Goal: Task Accomplishment & Management: Manage account settings

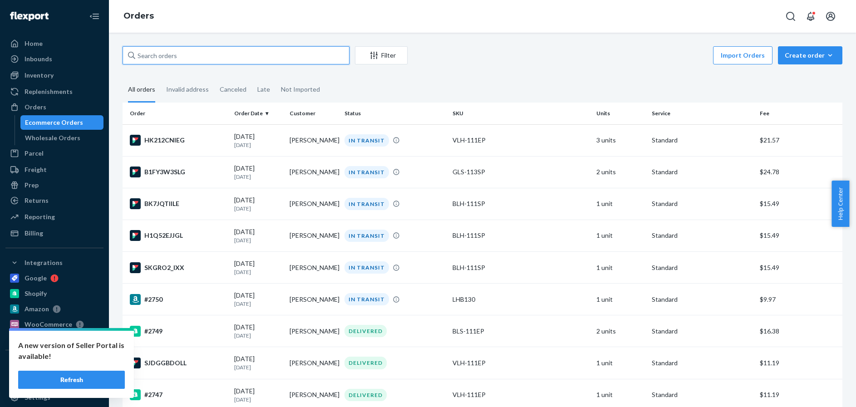
click at [184, 55] on input "text" at bounding box center [236, 55] width 227 height 18
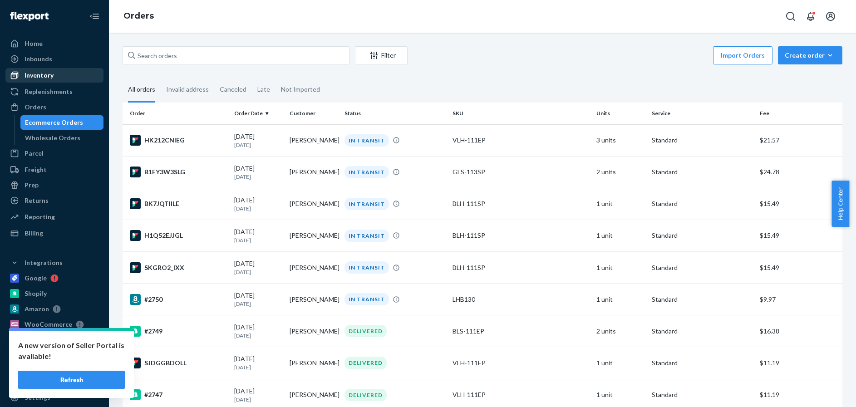
click at [41, 72] on div "Inventory" at bounding box center [39, 75] width 29 height 9
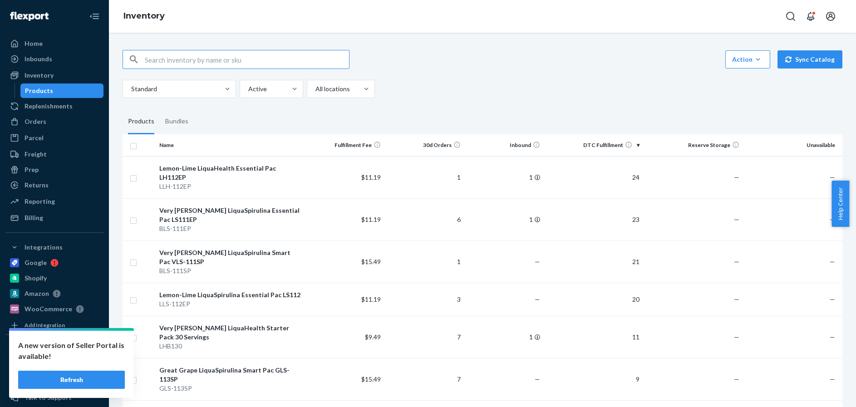
click at [71, 373] on button "Refresh" at bounding box center [71, 380] width 107 height 18
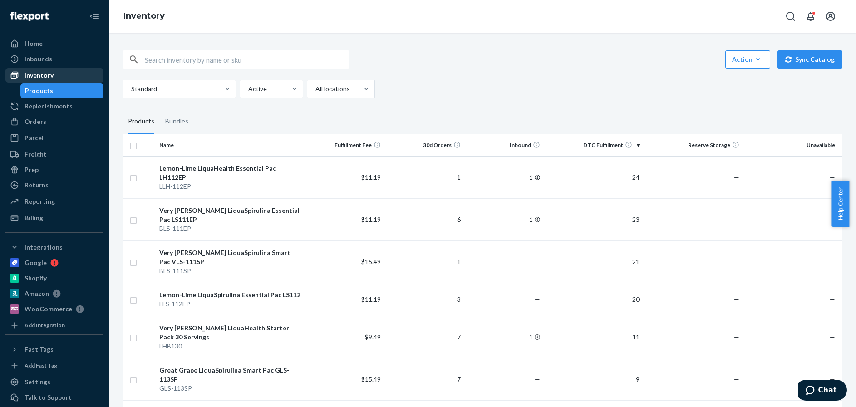
click at [34, 74] on div "Inventory" at bounding box center [39, 75] width 29 height 9
click at [33, 120] on div "Orders" at bounding box center [36, 121] width 22 height 9
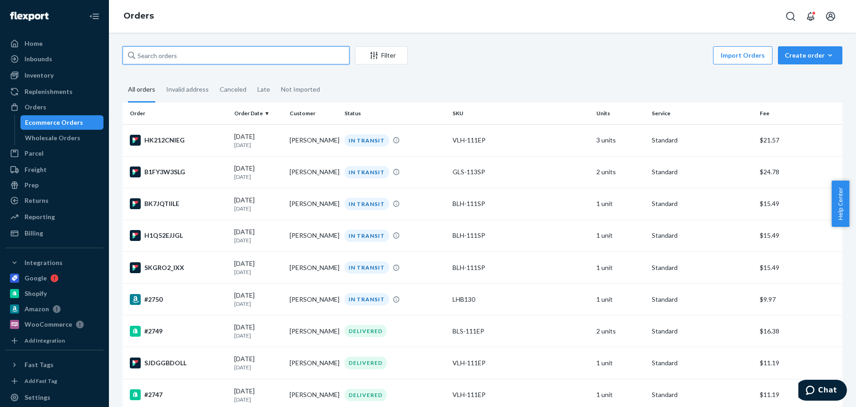
click at [156, 56] on input "text" at bounding box center [236, 55] width 227 height 18
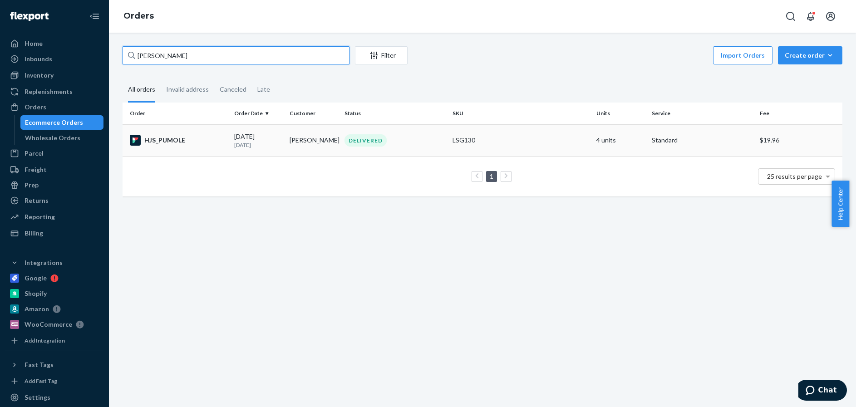
type input "Anna ch"
click at [214, 145] on div "HJS_PUMOLE" at bounding box center [178, 140] width 97 height 11
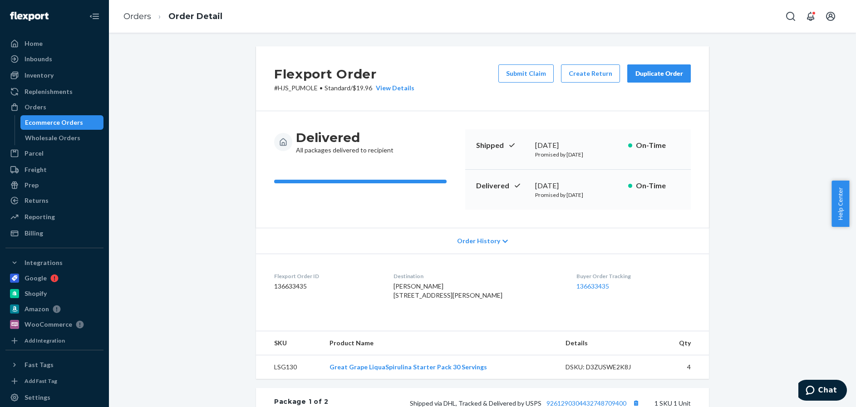
click at [650, 72] on div "Duplicate Order" at bounding box center [659, 73] width 48 height 9
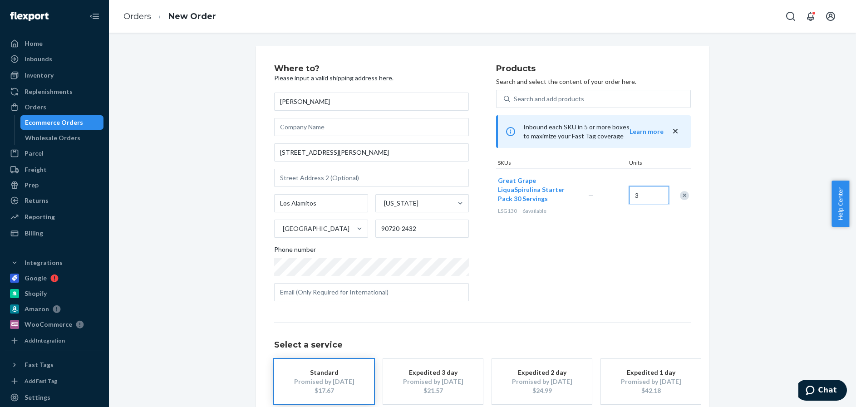
type input "3"
click at [308, 372] on div "Standard" at bounding box center [324, 372] width 73 height 9
click at [321, 375] on div "Standard" at bounding box center [324, 372] width 73 height 9
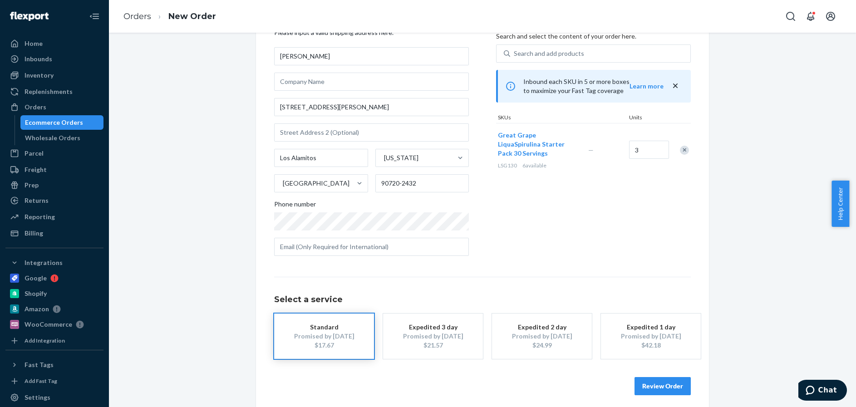
scroll to position [52, 0]
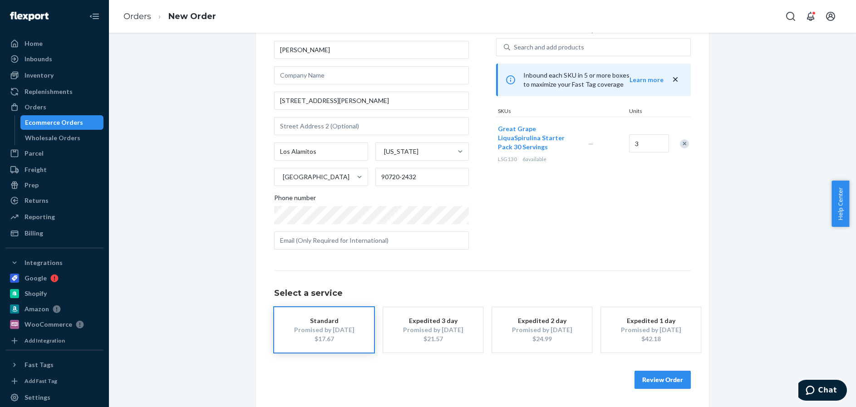
click at [662, 379] on button "Review Order" at bounding box center [663, 380] width 56 height 18
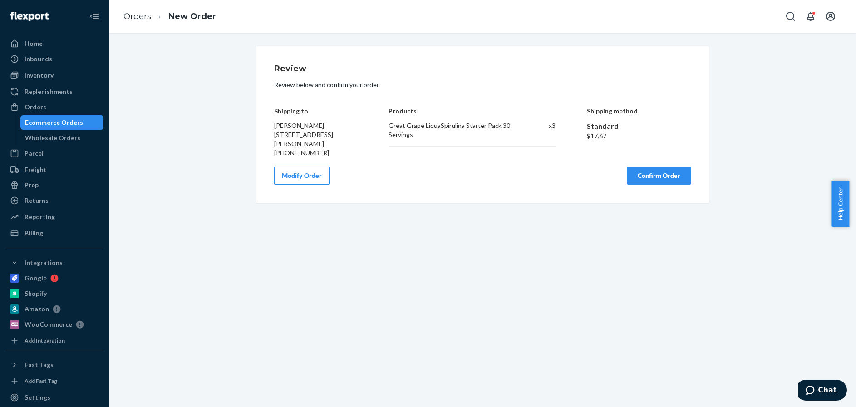
scroll to position [0, 0]
click at [661, 177] on button "Confirm Order" at bounding box center [659, 176] width 64 height 18
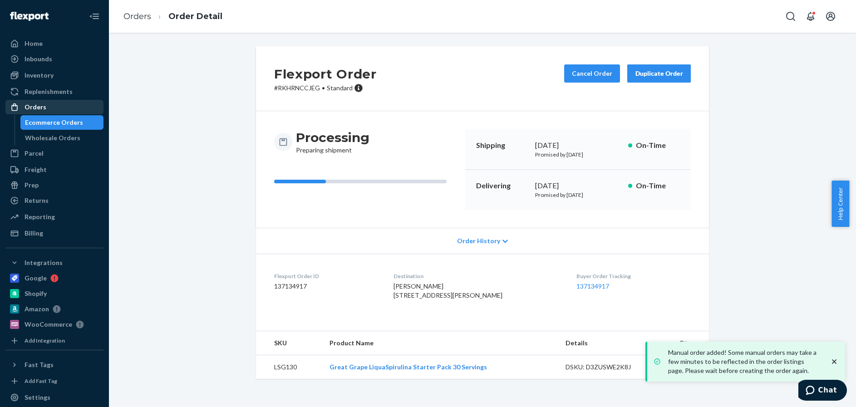
click at [36, 107] on div "Orders" at bounding box center [36, 107] width 22 height 9
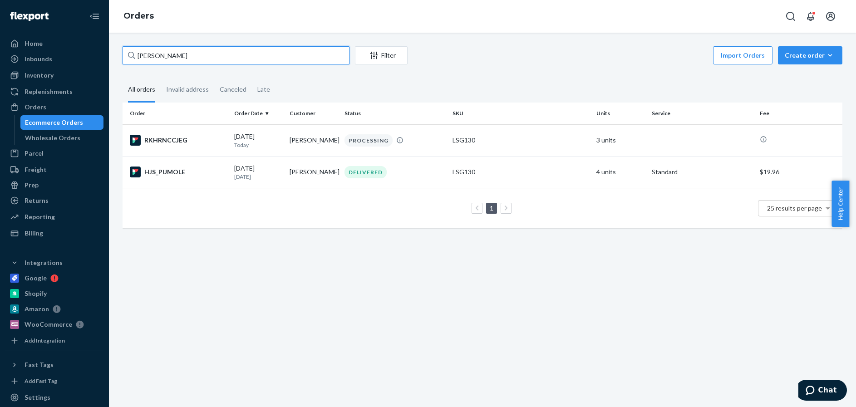
drag, startPoint x: 161, startPoint y: 56, endPoint x: 125, endPoint y: 53, distance: 36.5
click at [125, 53] on input "Anna ch" at bounding box center [236, 55] width 227 height 18
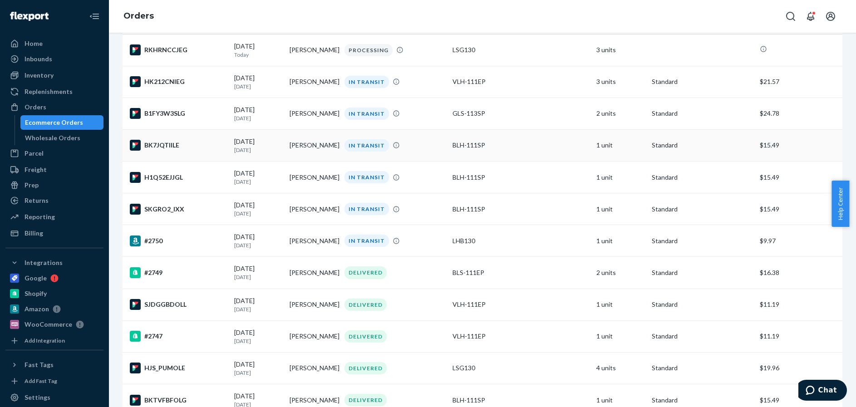
scroll to position [136, 0]
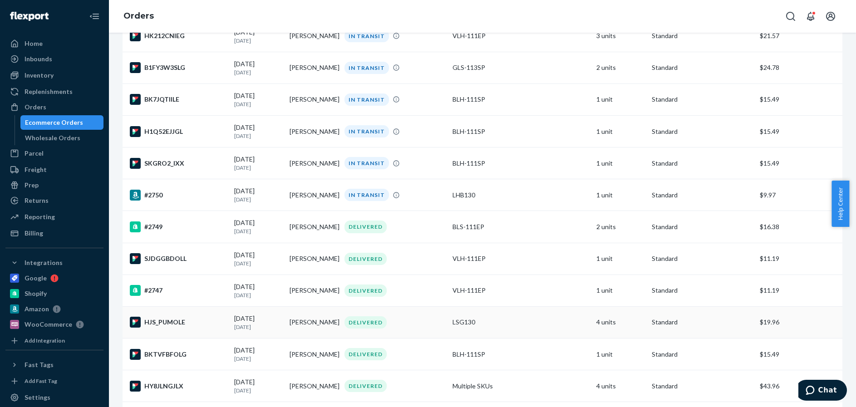
click at [217, 326] on div "HJS_PUMOLE" at bounding box center [178, 322] width 97 height 11
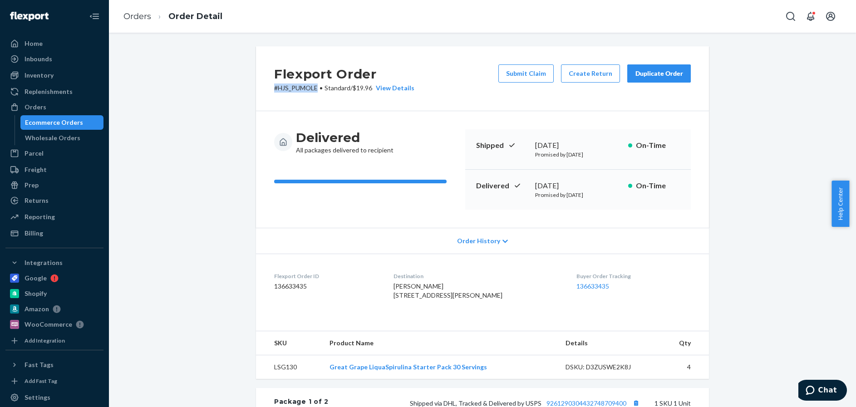
drag, startPoint x: 270, startPoint y: 88, endPoint x: 314, endPoint y: 87, distance: 44.0
click at [314, 87] on div "Flexport Order # HJS_PUMOLE • Standard / $19.96 View Details Submit Claim Creat…" at bounding box center [482, 78] width 453 height 65
drag, startPoint x: 271, startPoint y: 287, endPoint x: 303, endPoint y: 286, distance: 32.3
click at [303, 286] on dd "136633435" at bounding box center [326, 286] width 105 height 9
copy dd "136633435"
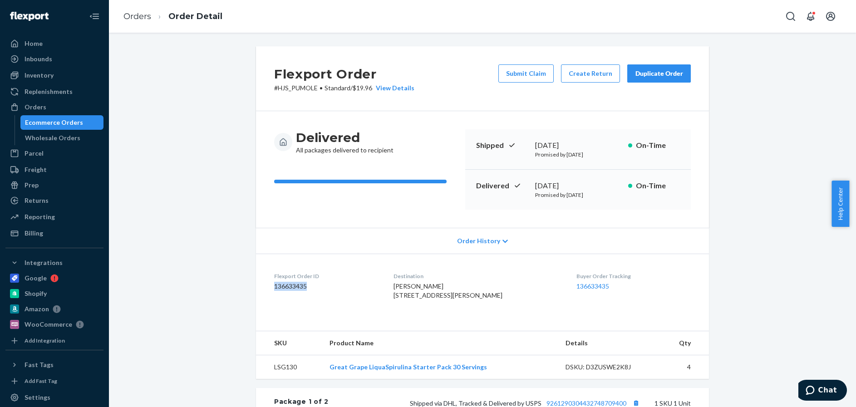
copy dd "136633435"
click at [36, 105] on div "Orders" at bounding box center [36, 107] width 22 height 9
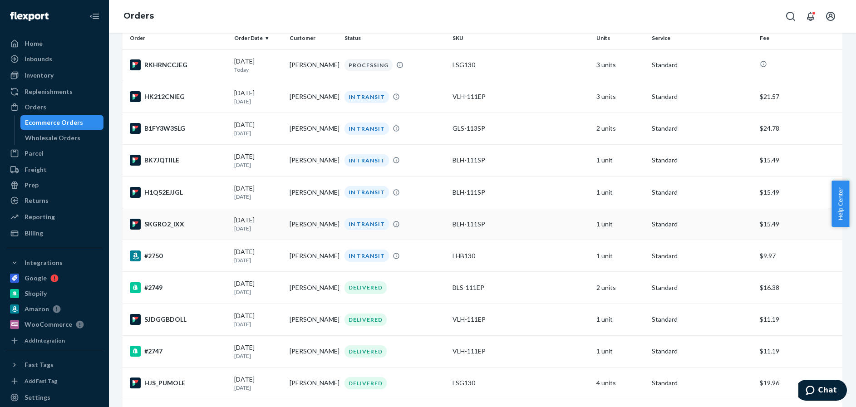
scroll to position [91, 0]
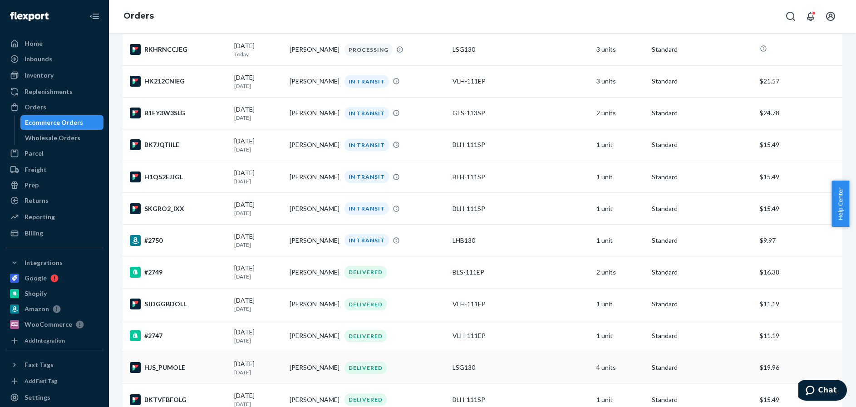
click at [201, 368] on div "HJS_PUMOLE" at bounding box center [178, 367] width 97 height 11
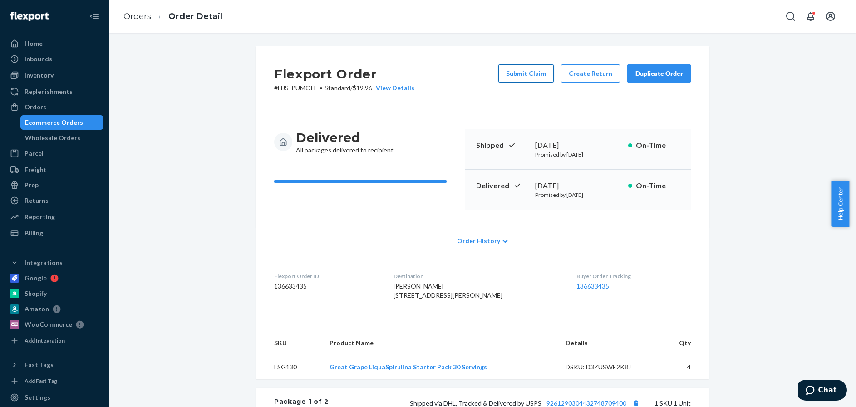
click at [530, 74] on button "Submit Claim" at bounding box center [526, 73] width 55 height 18
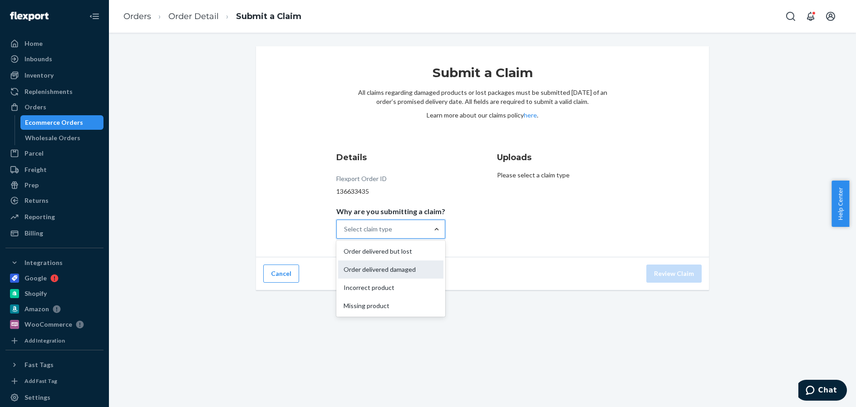
click at [381, 272] on div "Order delivered damaged" at bounding box center [390, 270] width 105 height 18
click at [345, 234] on input "Why are you submitting a claim? option Order delivered damaged focused, 2 of 4.…" at bounding box center [344, 229] width 1 height 9
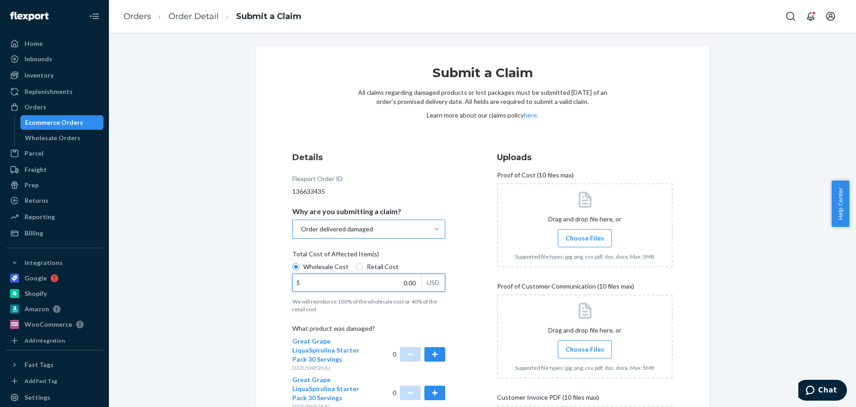
drag, startPoint x: 398, startPoint y: 285, endPoint x: 422, endPoint y: 284, distance: 24.5
click at [422, 284] on div "$ 0.00 USD" at bounding box center [368, 283] width 153 height 18
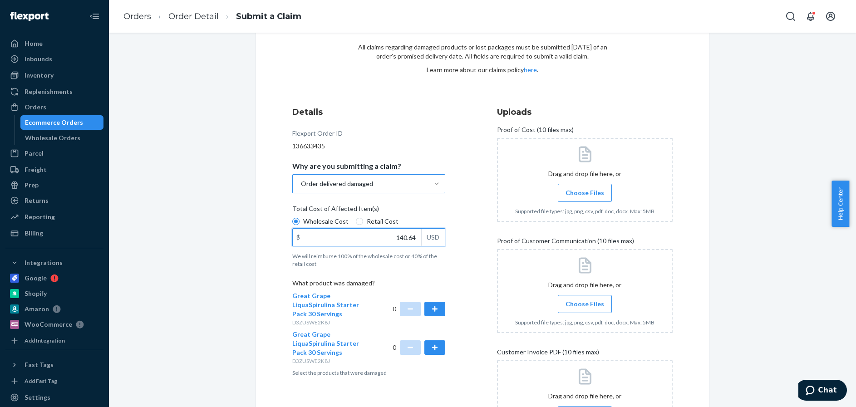
scroll to position [91, 0]
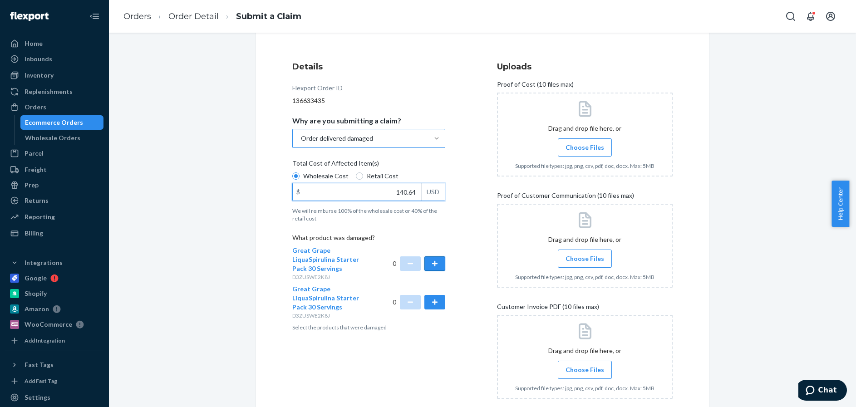
type input "140.64"
click at [433, 263] on button "button" at bounding box center [435, 264] width 21 height 15
click at [431, 302] on button "button" at bounding box center [435, 302] width 21 height 15
click at [393, 303] on div "1" at bounding box center [419, 302] width 53 height 35
drag, startPoint x: 389, startPoint y: 302, endPoint x: 395, endPoint y: 302, distance: 5.9
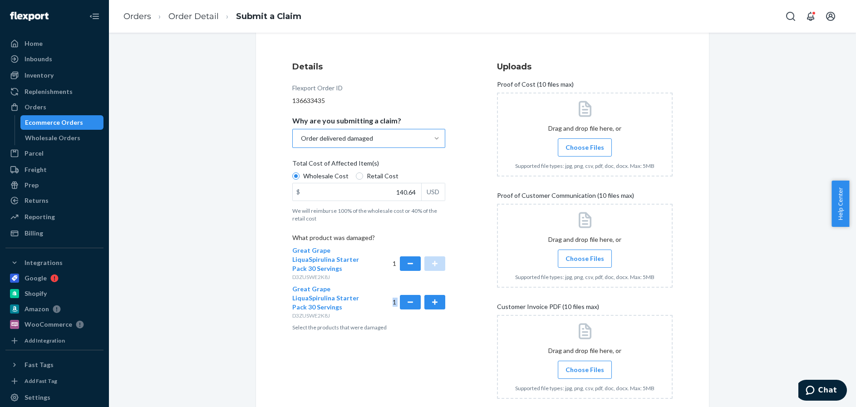
click at [395, 302] on div "Great Grape LiquaSpirulina Starter Pack 30 Servings D3ZUSWE2K8J 1" at bounding box center [368, 302] width 153 height 35
drag, startPoint x: 395, startPoint y: 302, endPoint x: 418, endPoint y: 359, distance: 60.9
click at [418, 359] on div "Details Flexport Order ID 136633435 Why are you submitting a claim? Order deliv…" at bounding box center [380, 239] width 176 height 368
click at [577, 148] on span "Choose Files" at bounding box center [585, 147] width 39 height 9
click at [585, 148] on input "Choose Files" at bounding box center [585, 148] width 0 height 10
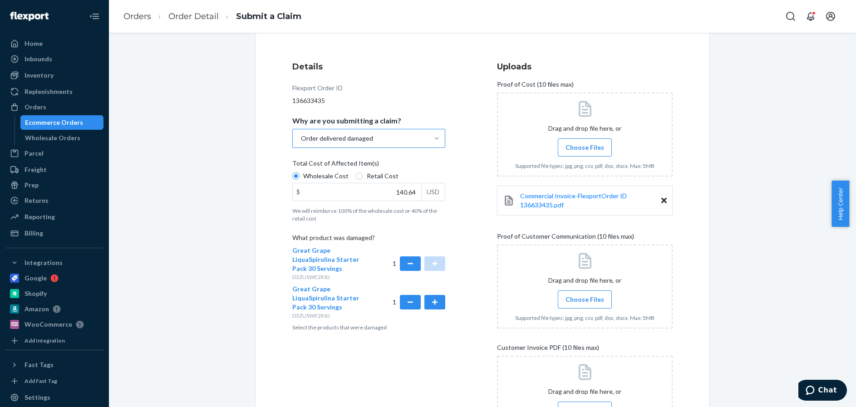
click at [583, 301] on span "Choose Files" at bounding box center [585, 299] width 39 height 9
click at [585, 301] on input "Choose Files" at bounding box center [585, 300] width 0 height 10
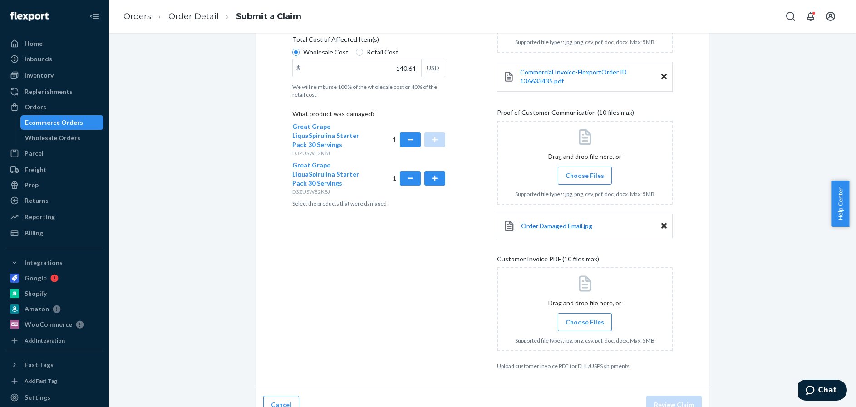
scroll to position [227, 0]
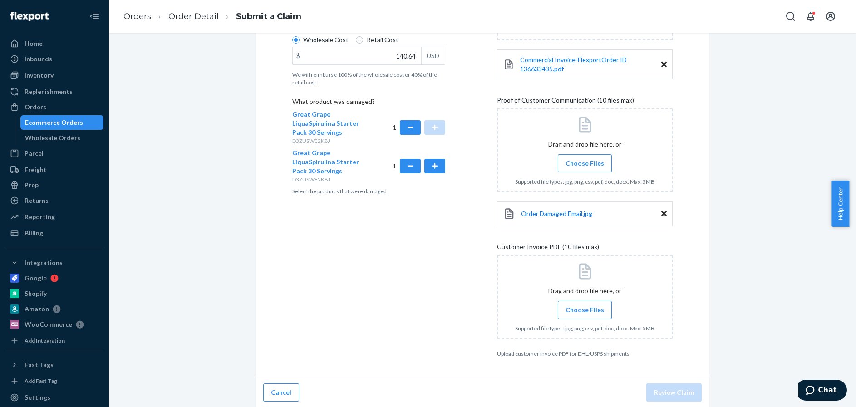
click at [576, 310] on span "Choose Files" at bounding box center [585, 310] width 39 height 9
click at [585, 310] on input "Choose Files" at bounding box center [585, 310] width 0 height 10
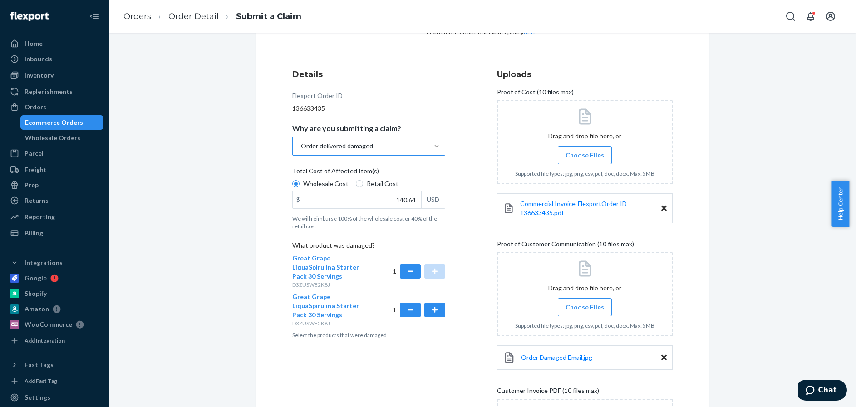
scroll to position [0, 0]
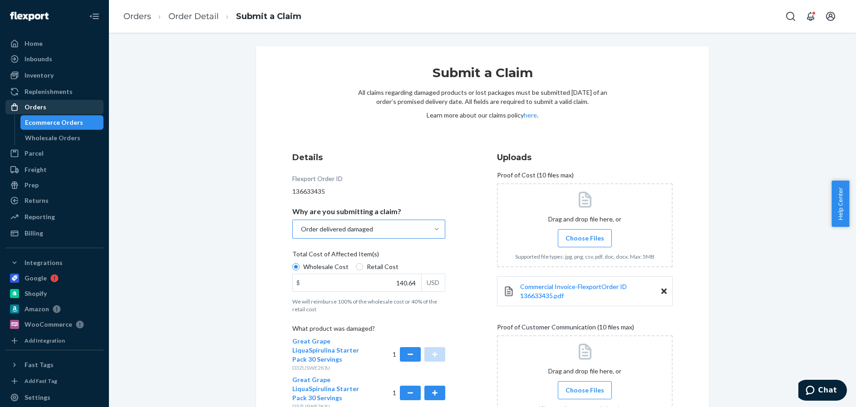
click at [31, 104] on div "Orders" at bounding box center [36, 107] width 22 height 9
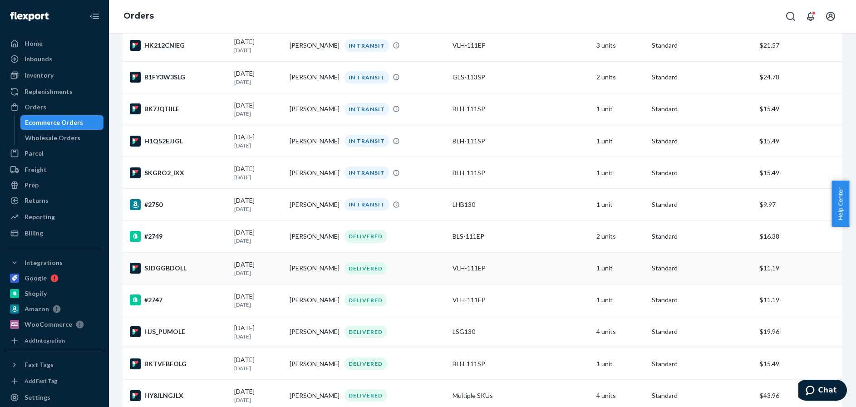
scroll to position [136, 0]
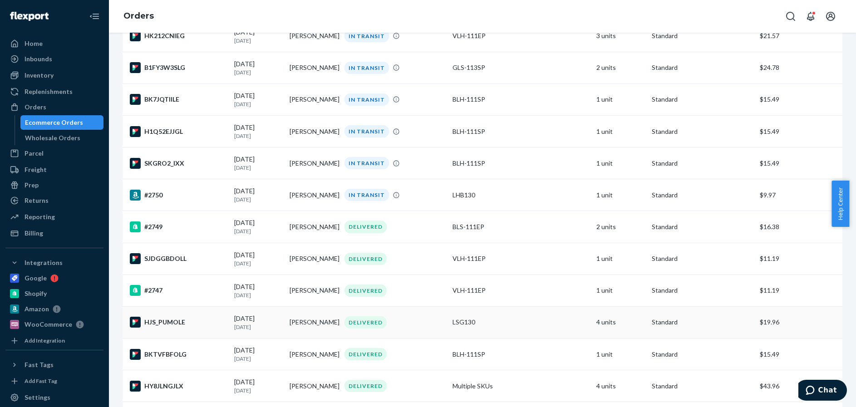
click at [205, 325] on div "HJS_PUMOLE" at bounding box center [178, 322] width 97 height 11
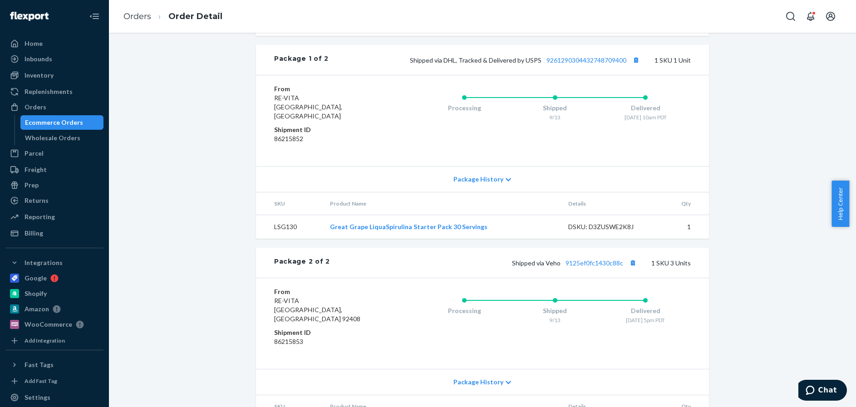
scroll to position [389, 0]
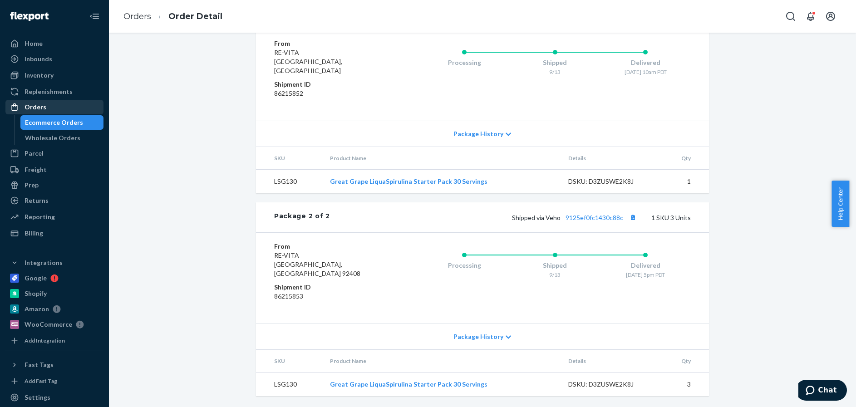
click at [38, 106] on div "Orders" at bounding box center [36, 107] width 22 height 9
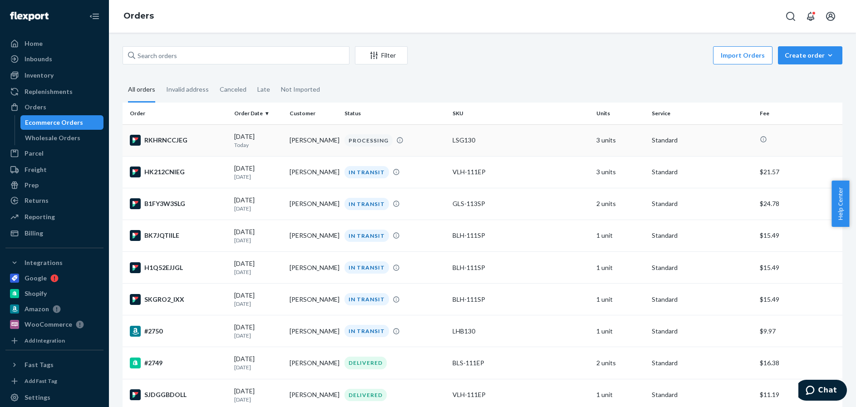
click at [209, 140] on div "RKHRNCCJEG" at bounding box center [178, 140] width 97 height 11
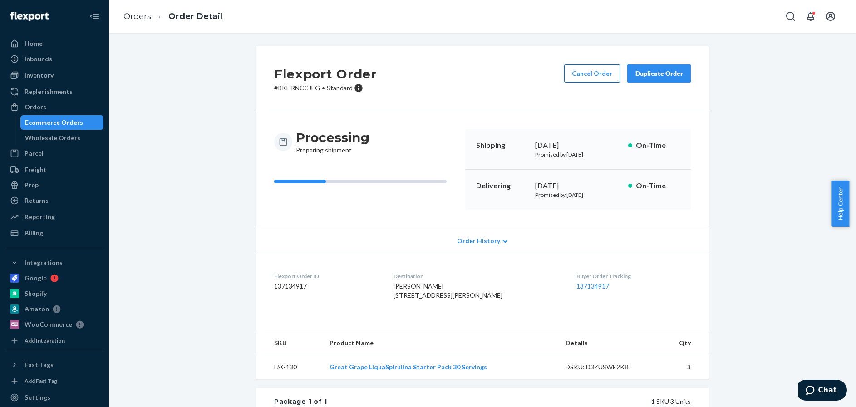
click at [593, 73] on button "Cancel Order" at bounding box center [592, 73] width 56 height 18
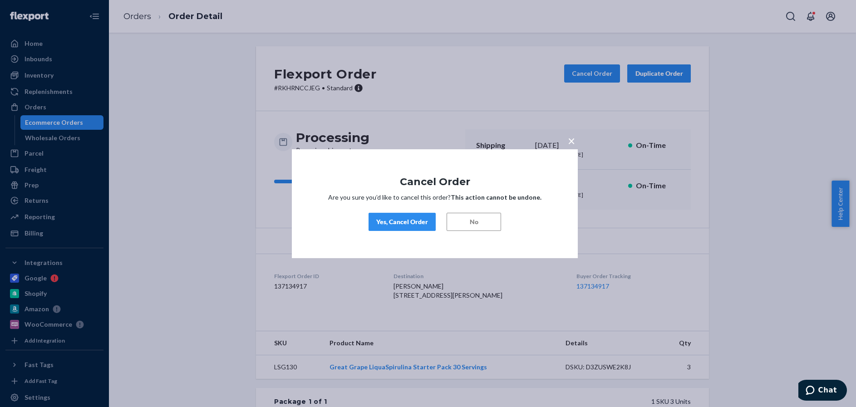
click at [403, 219] on div "Yes, Cancel Order" at bounding box center [402, 221] width 52 height 9
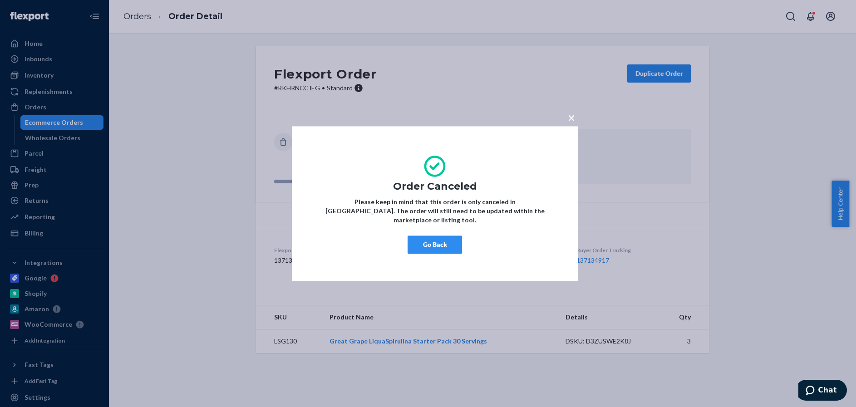
click at [33, 108] on div "× Order Canceled Please keep in mind that this order is only canceled in Flexpo…" at bounding box center [428, 203] width 856 height 407
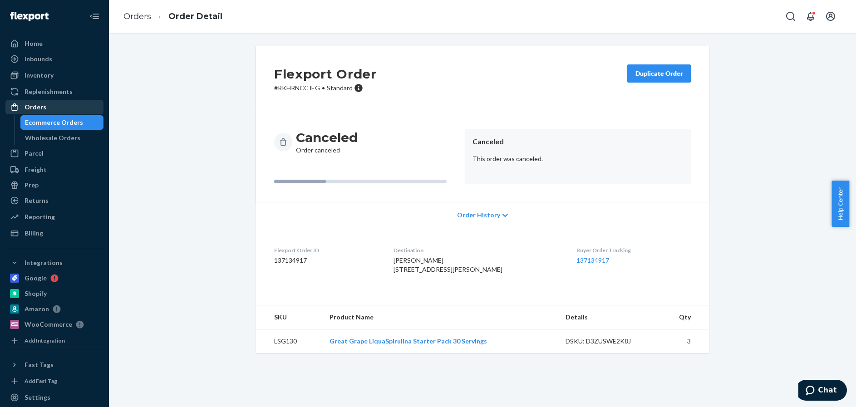
click at [38, 106] on div "Orders" at bounding box center [36, 107] width 22 height 9
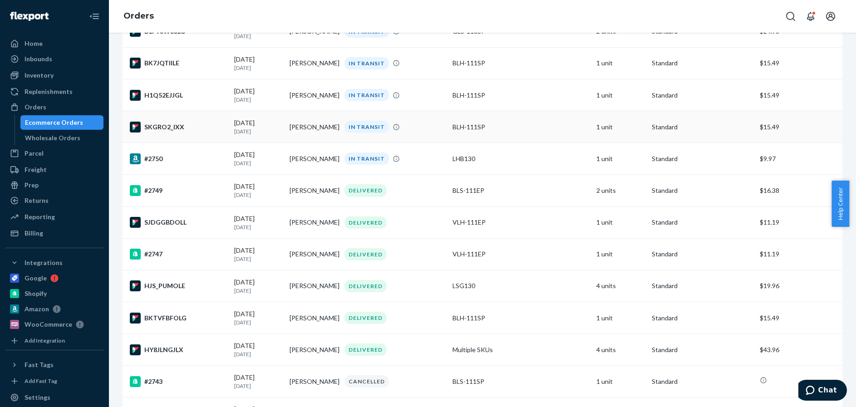
scroll to position [182, 0]
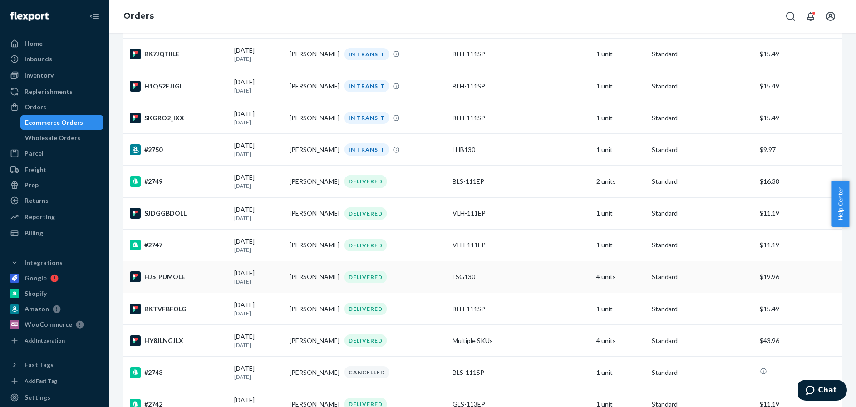
click at [240, 281] on p "[DATE]" at bounding box center [258, 282] width 48 height 8
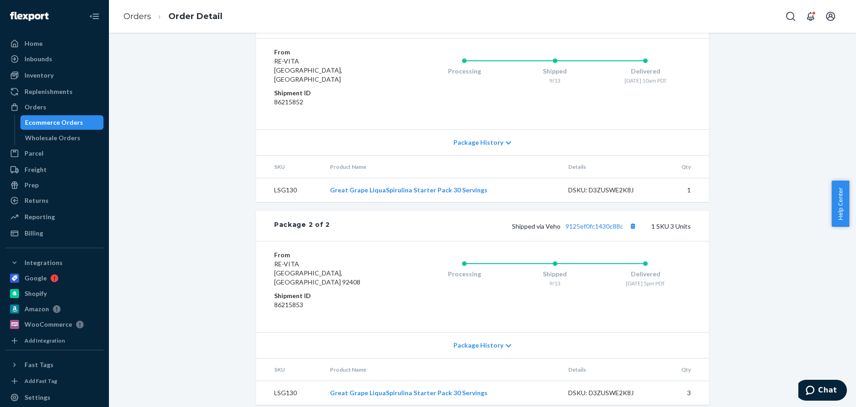
scroll to position [389, 0]
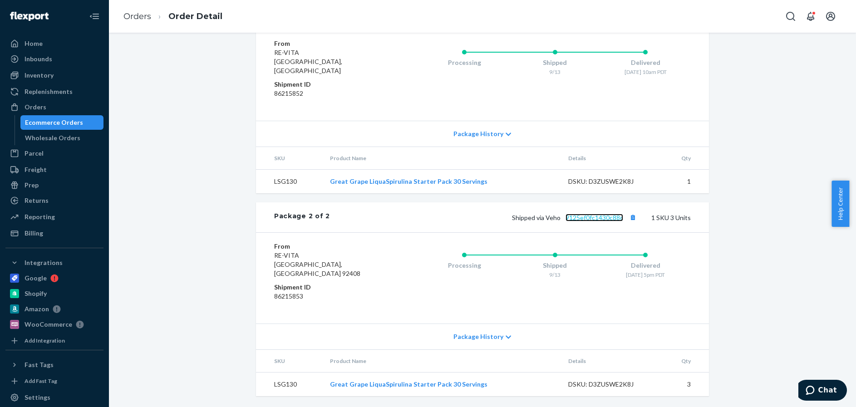
click at [596, 222] on link "9125ef0fc1430c88c" at bounding box center [595, 218] width 58 height 8
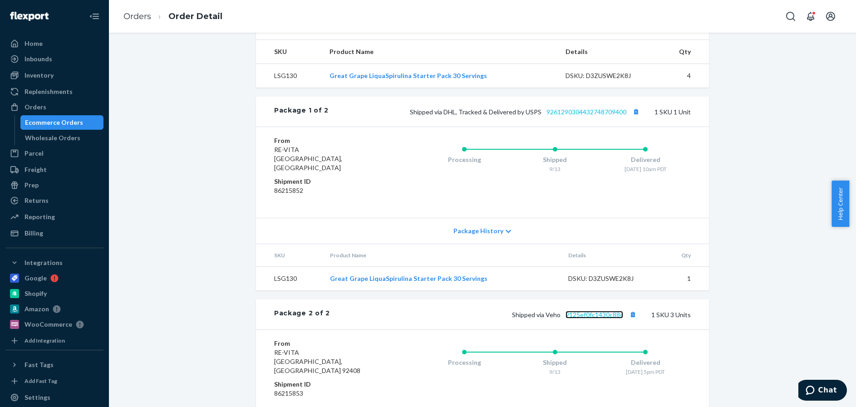
scroll to position [207, 0]
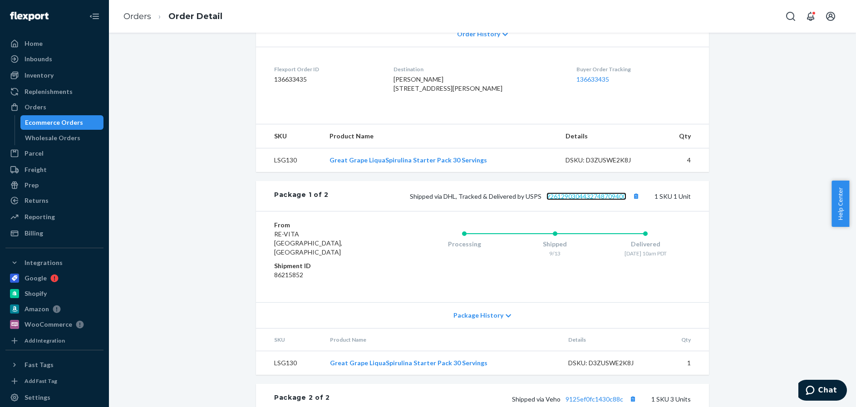
click at [588, 200] on link "9261290304432748709400" at bounding box center [587, 197] width 80 height 8
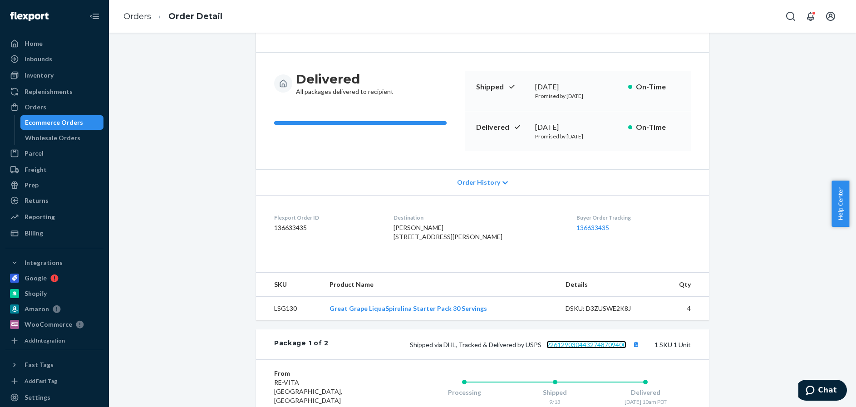
scroll to position [0, 0]
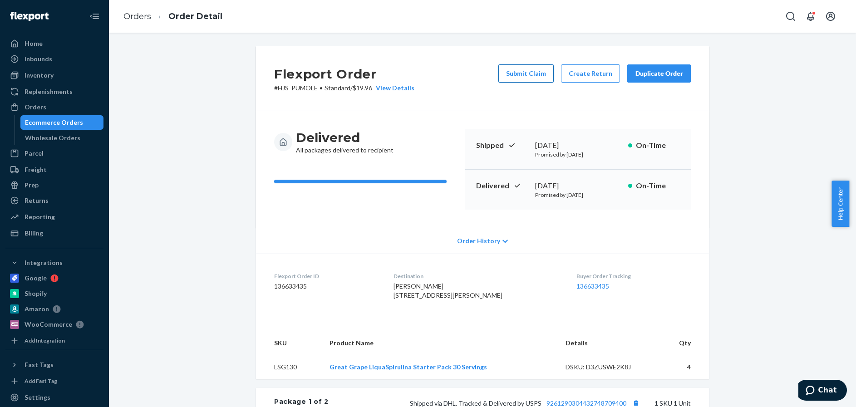
click at [524, 74] on button "Submit Claim" at bounding box center [526, 73] width 55 height 18
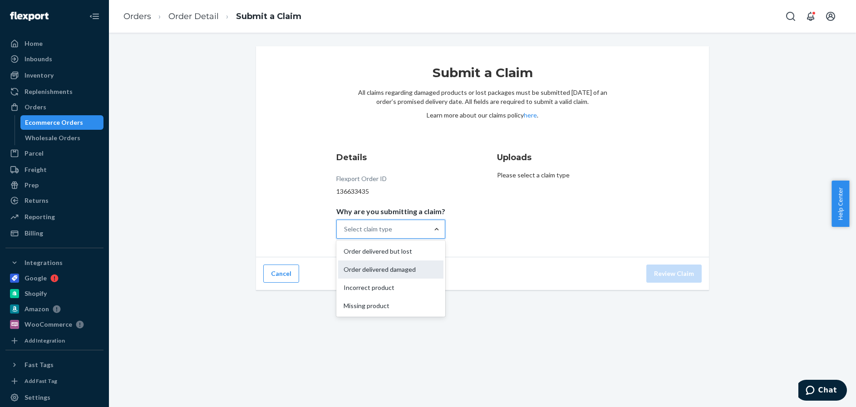
click at [372, 268] on div "Order delivered damaged" at bounding box center [390, 270] width 105 height 18
click at [345, 234] on input "Why are you submitting a claim? option Order delivered damaged focused, 2 of 4.…" at bounding box center [344, 229] width 1 height 9
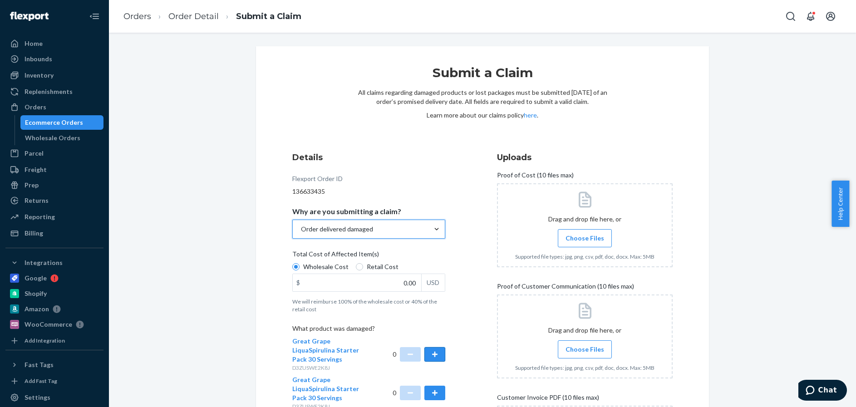
click at [429, 353] on button "button" at bounding box center [435, 354] width 21 height 15
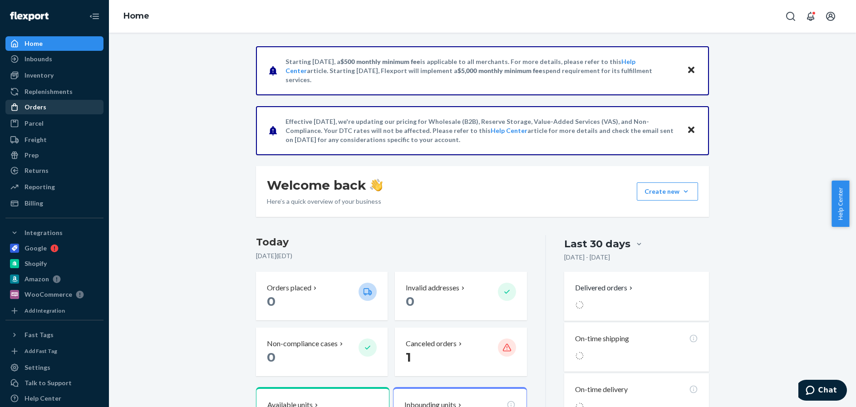
click at [34, 106] on div "Orders" at bounding box center [36, 107] width 22 height 9
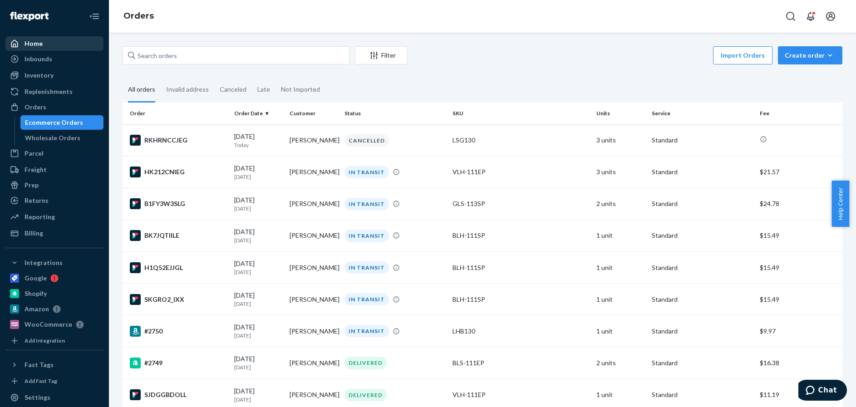
click at [35, 44] on div "Home" at bounding box center [34, 43] width 18 height 9
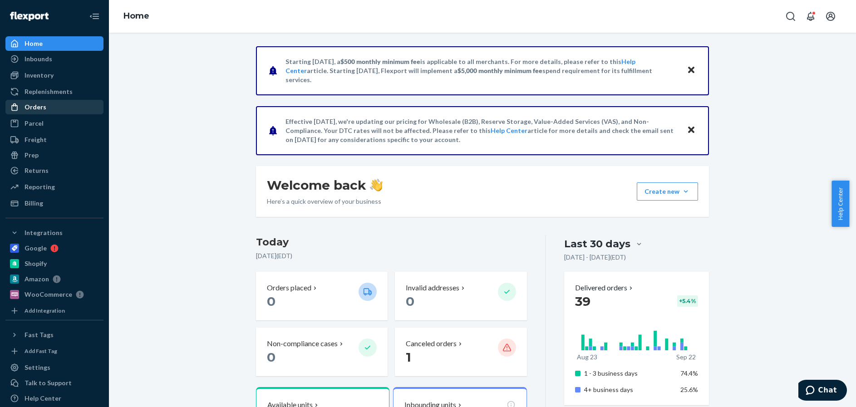
click at [34, 105] on div "Orders" at bounding box center [36, 107] width 22 height 9
